Goal: Check status: Check status

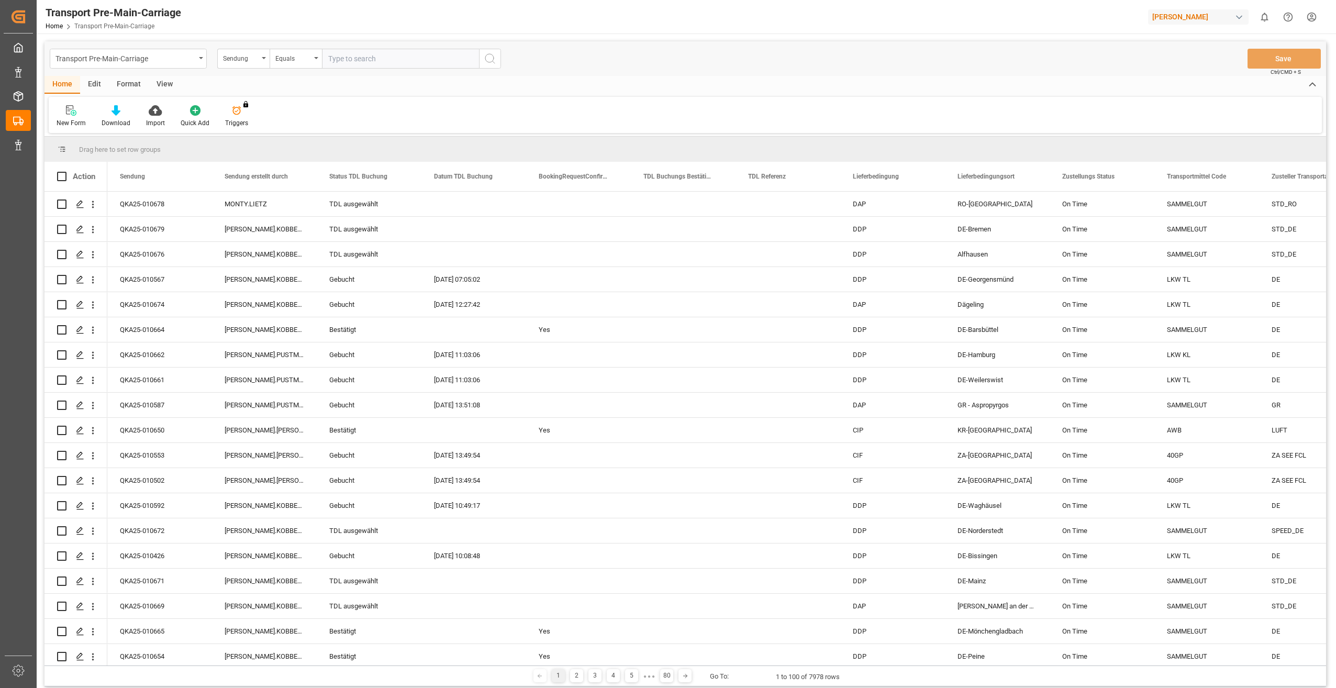
click at [1225, 19] on div "[PERSON_NAME]" at bounding box center [1198, 16] width 101 height 15
click at [1066, 16] on html "Created by potrace 1.15, written by Peter Selinger 2001-2017 Created by potrace…" at bounding box center [668, 344] width 1336 height 688
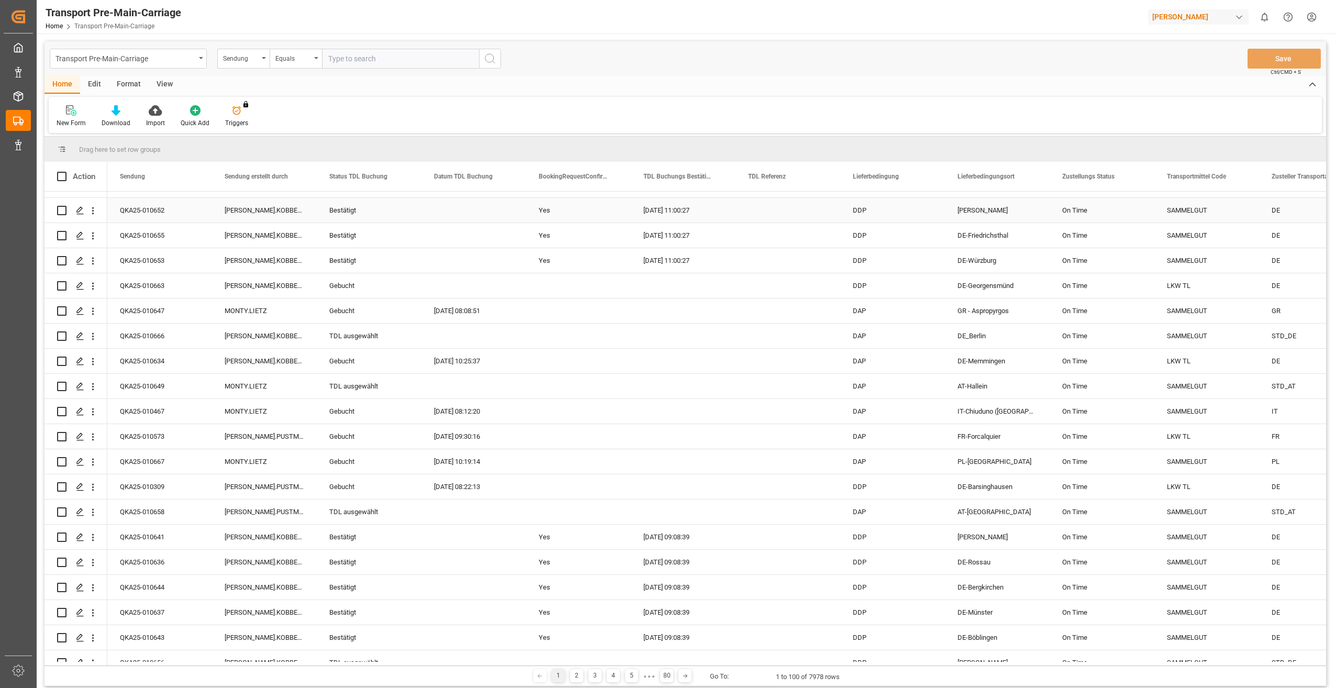
scroll to position [105, 0]
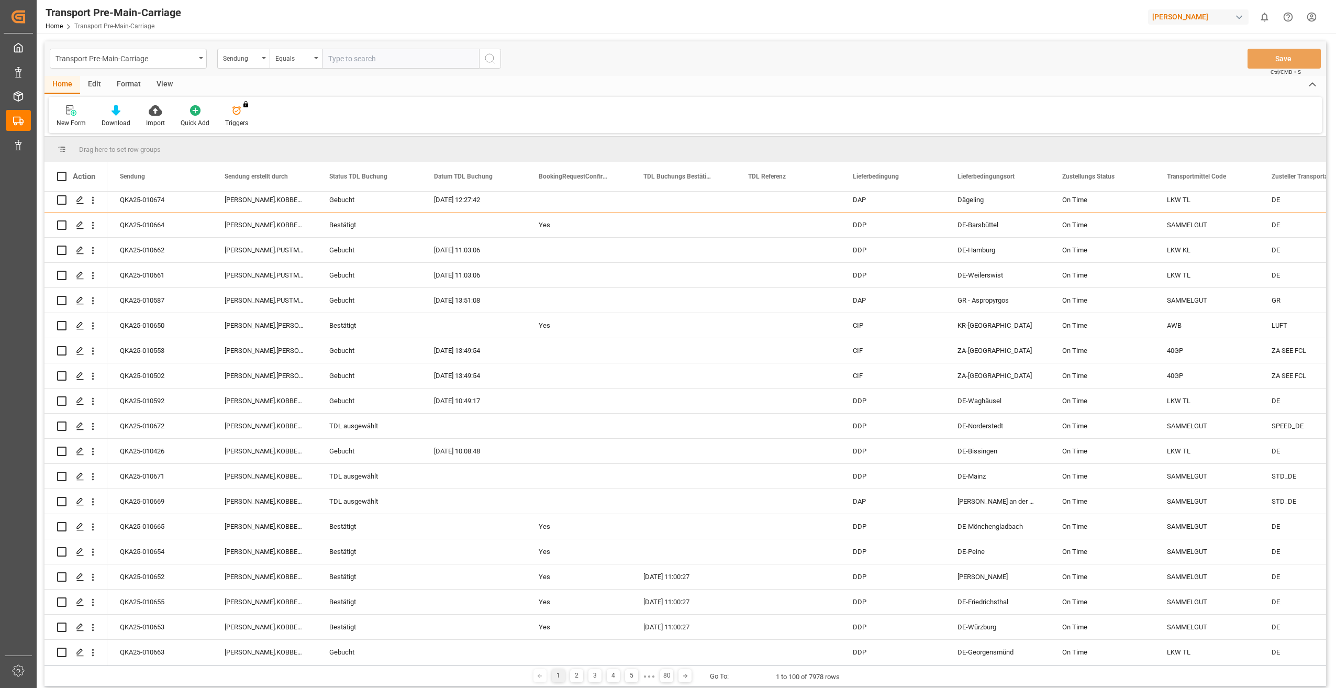
click at [155, 78] on div "View" at bounding box center [165, 85] width 32 height 18
click at [135, 110] on div at bounding box center [119, 110] width 52 height 11
click at [164, 230] on div "TDL Buchungs Status" at bounding box center [147, 233] width 92 height 11
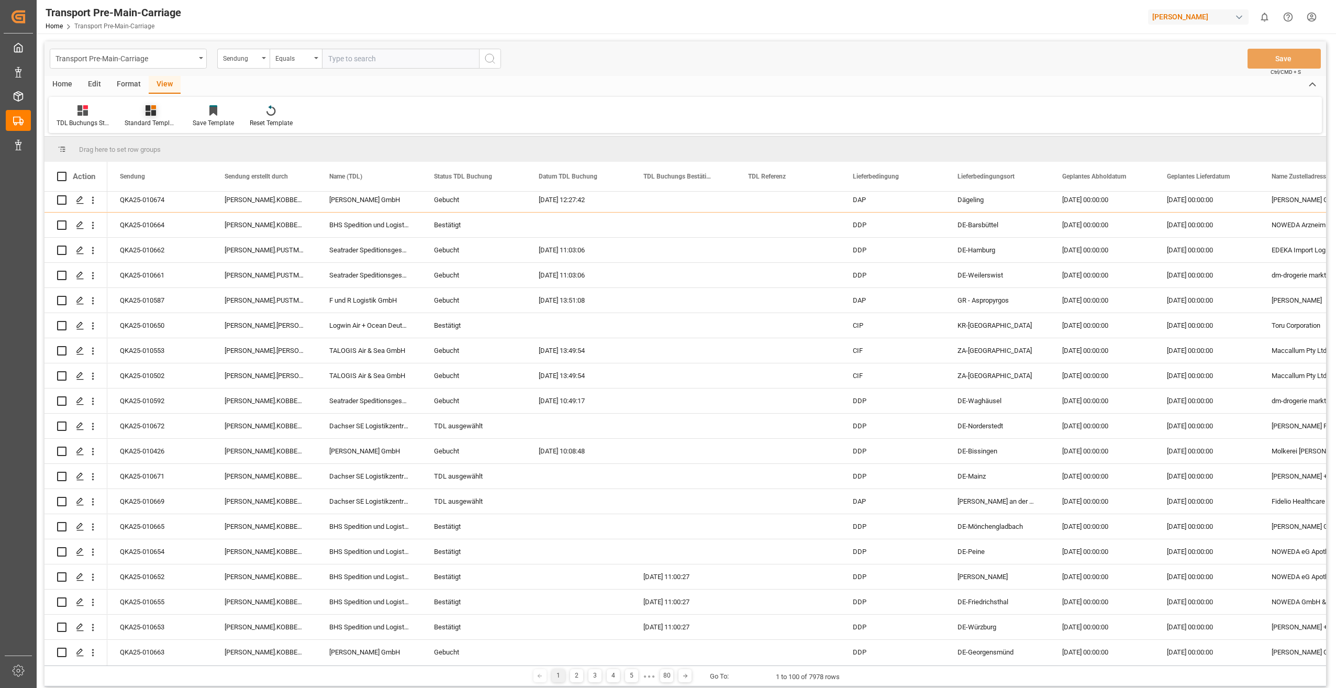
click at [155, 114] on icon at bounding box center [151, 110] width 10 height 10
click at [123, 86] on div "Format" at bounding box center [129, 85] width 40 height 18
click at [79, 116] on div at bounding box center [72, 110] width 31 height 11
click at [126, 189] on div "Andere TDL ungebucht" at bounding box center [109, 192] width 92 height 11
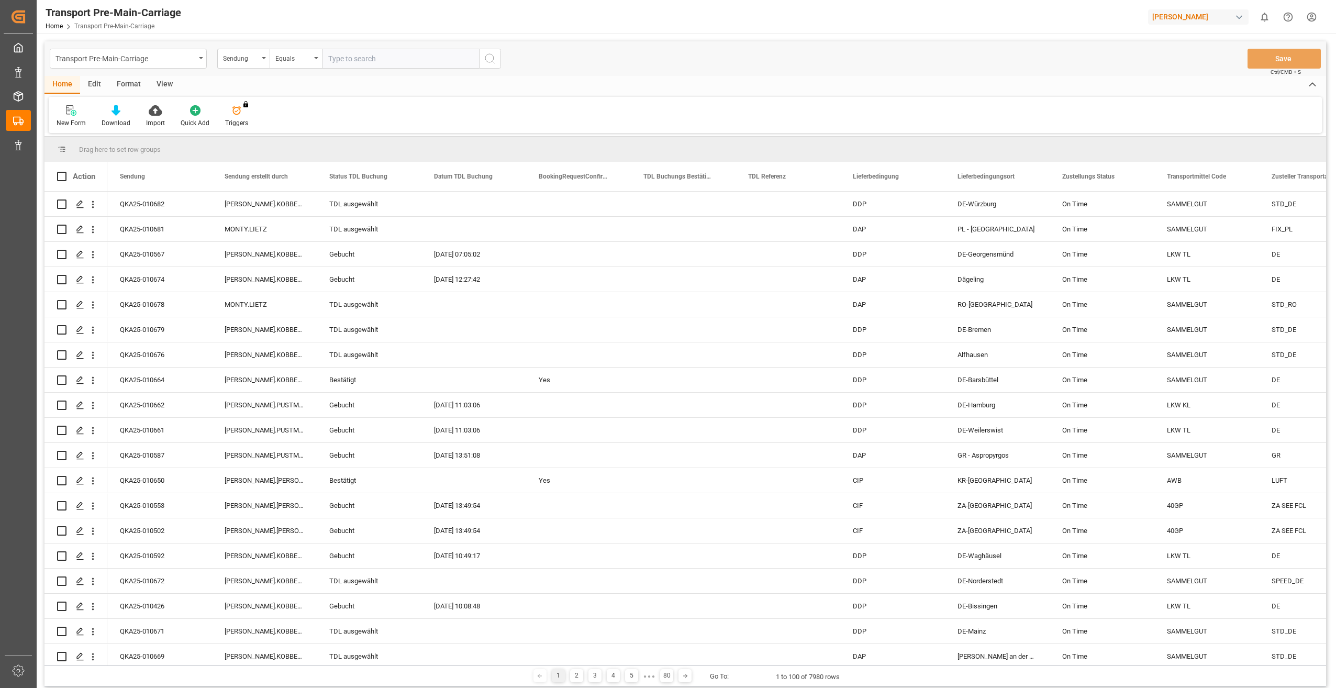
click at [1238, 12] on div "button" at bounding box center [1239, 17] width 10 height 10
click at [1240, 15] on html "Created by potrace 1.15, written by [PERSON_NAME] [DATE]-[DATE] Created by potr…" at bounding box center [668, 344] width 1336 height 688
click at [1240, 15] on div "button" at bounding box center [1239, 17] width 10 height 10
click at [1240, 15] on html "Created by potrace 1.15, written by [PERSON_NAME] [DATE]-[DATE] Created by potr…" at bounding box center [668, 344] width 1336 height 688
click at [95, 85] on div "Edit" at bounding box center [94, 85] width 29 height 18
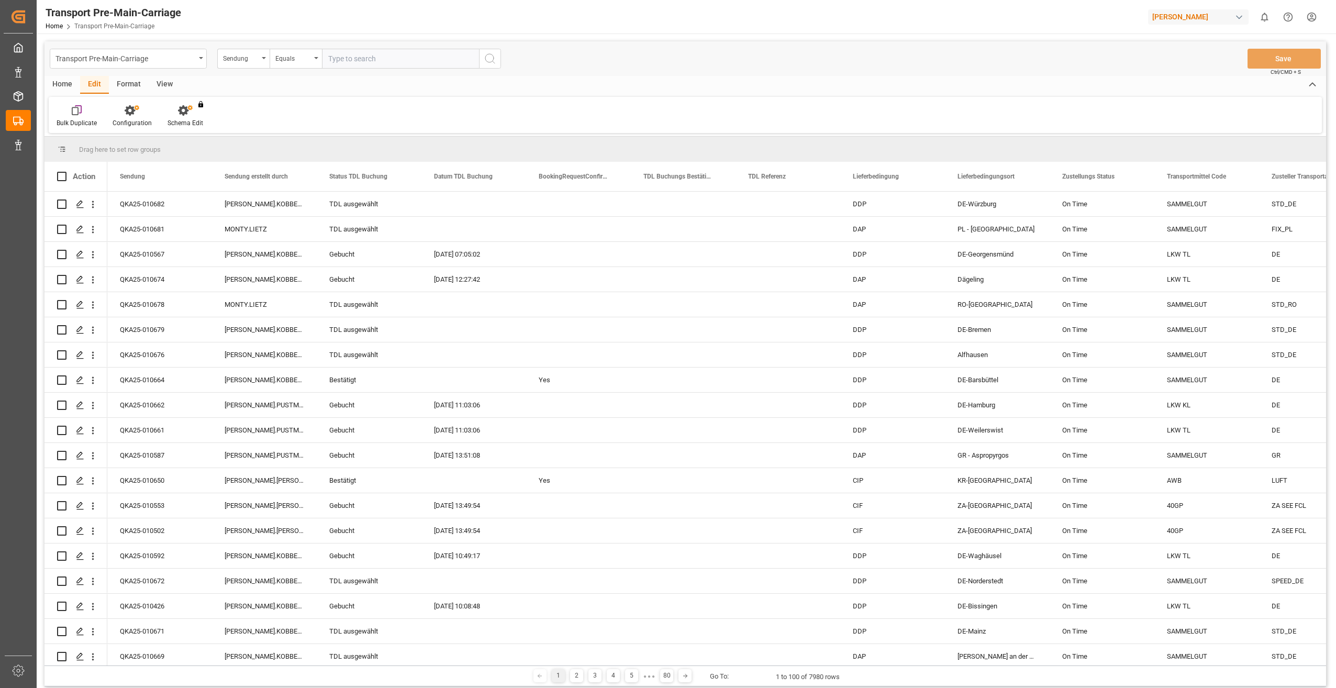
click at [129, 82] on div "Format" at bounding box center [129, 85] width 40 height 18
click at [157, 86] on div "View" at bounding box center [165, 85] width 32 height 18
click at [120, 120] on div "Standard Templates" at bounding box center [119, 122] width 52 height 9
click at [79, 118] on div "Default" at bounding box center [67, 116] width 36 height 23
click at [127, 112] on div at bounding box center [119, 110] width 52 height 11
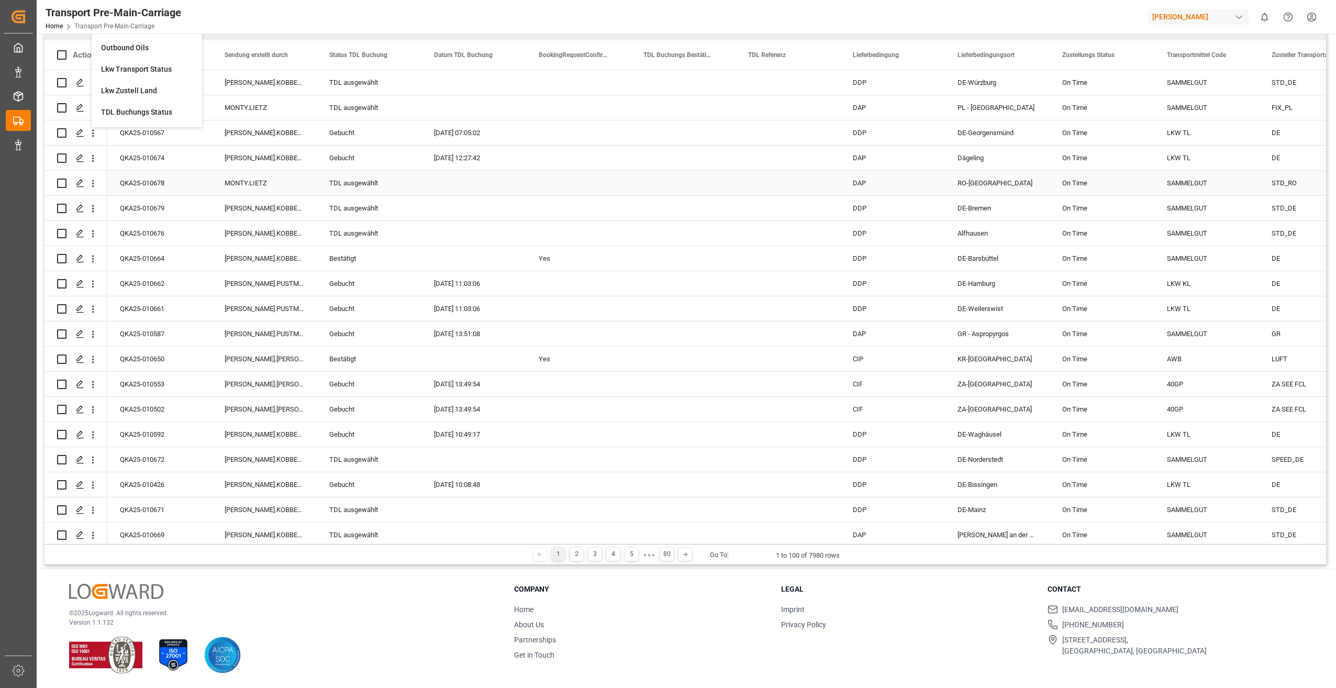
scroll to position [69, 0]
